Goal: Information Seeking & Learning: Find specific page/section

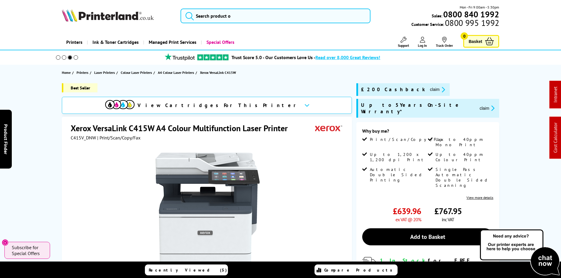
drag, startPoint x: 34, startPoint y: 155, endPoint x: 184, endPoint y: 16, distance: 205.3
click at [199, 14] on input "search" at bounding box center [275, 16] width 190 height 15
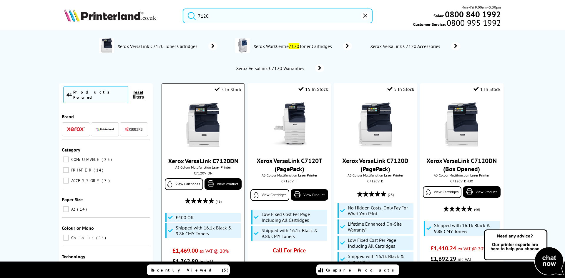
type input "7120"
click at [183, 114] on img at bounding box center [203, 125] width 44 height 44
